Goal: Information Seeking & Learning: Learn about a topic

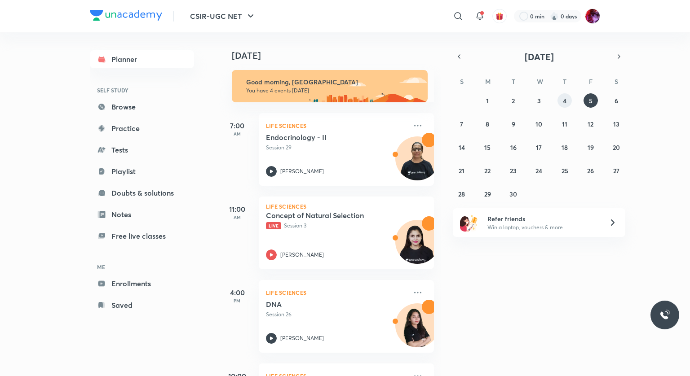
click at [566, 96] on button "4" at bounding box center [564, 100] width 14 height 14
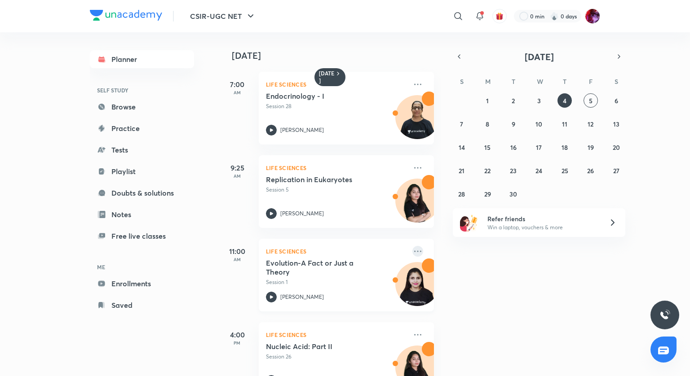
click at [412, 251] on icon at bounding box center [417, 251] width 11 height 11
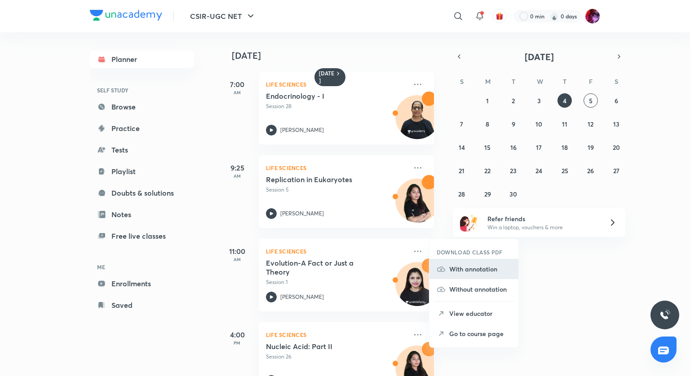
click at [458, 271] on p "With annotation" at bounding box center [480, 268] width 62 height 9
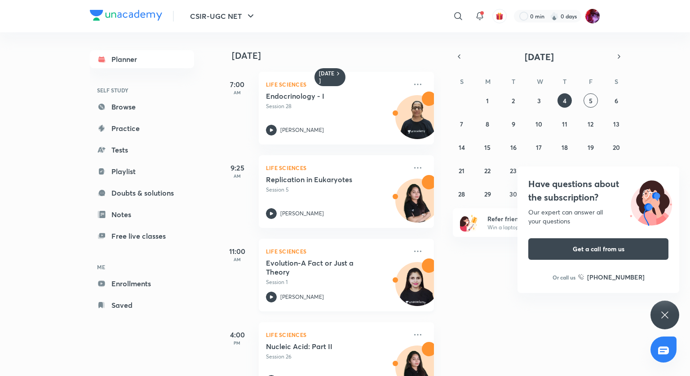
click at [270, 298] on icon at bounding box center [271, 296] width 3 height 3
